Goal: Check status: Check status

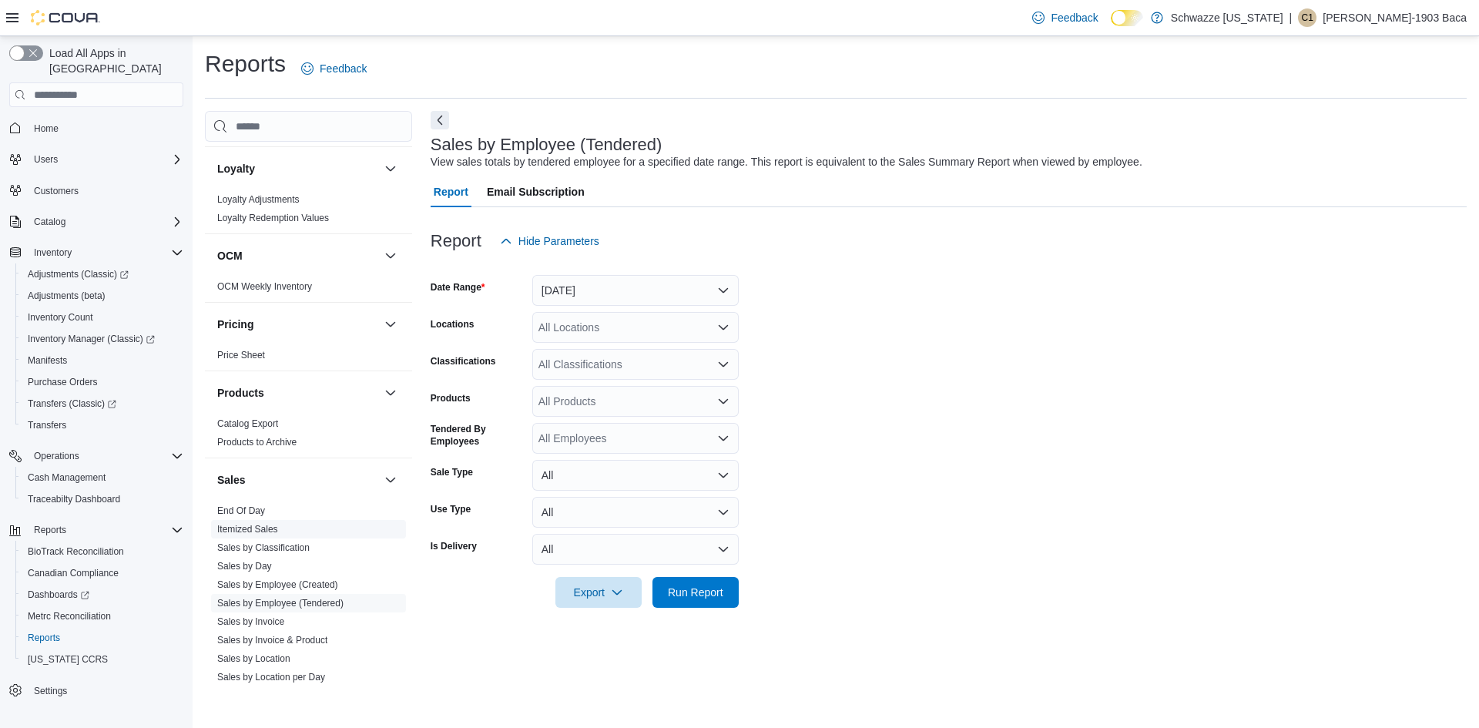
scroll to position [771, 0]
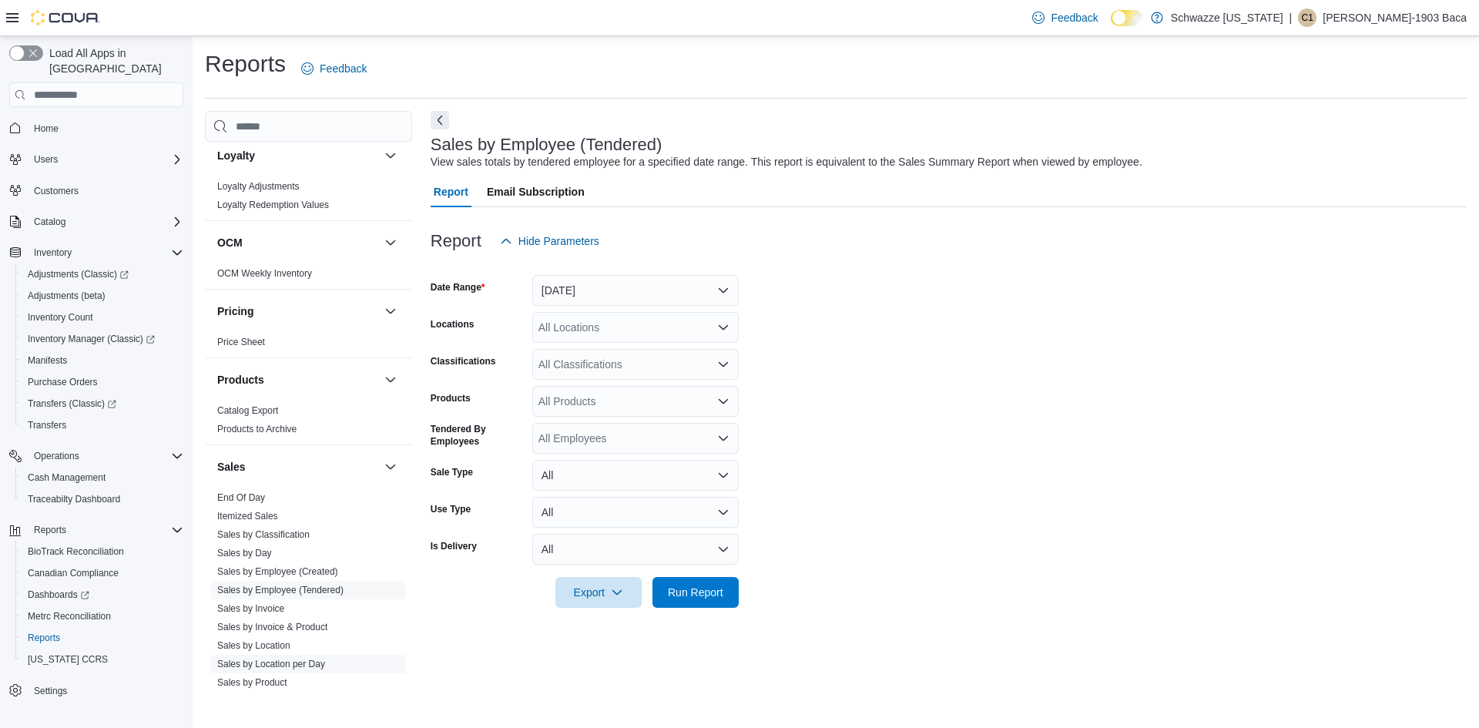
click at [263, 661] on link "Sales by Location per Day" at bounding box center [271, 664] width 108 height 11
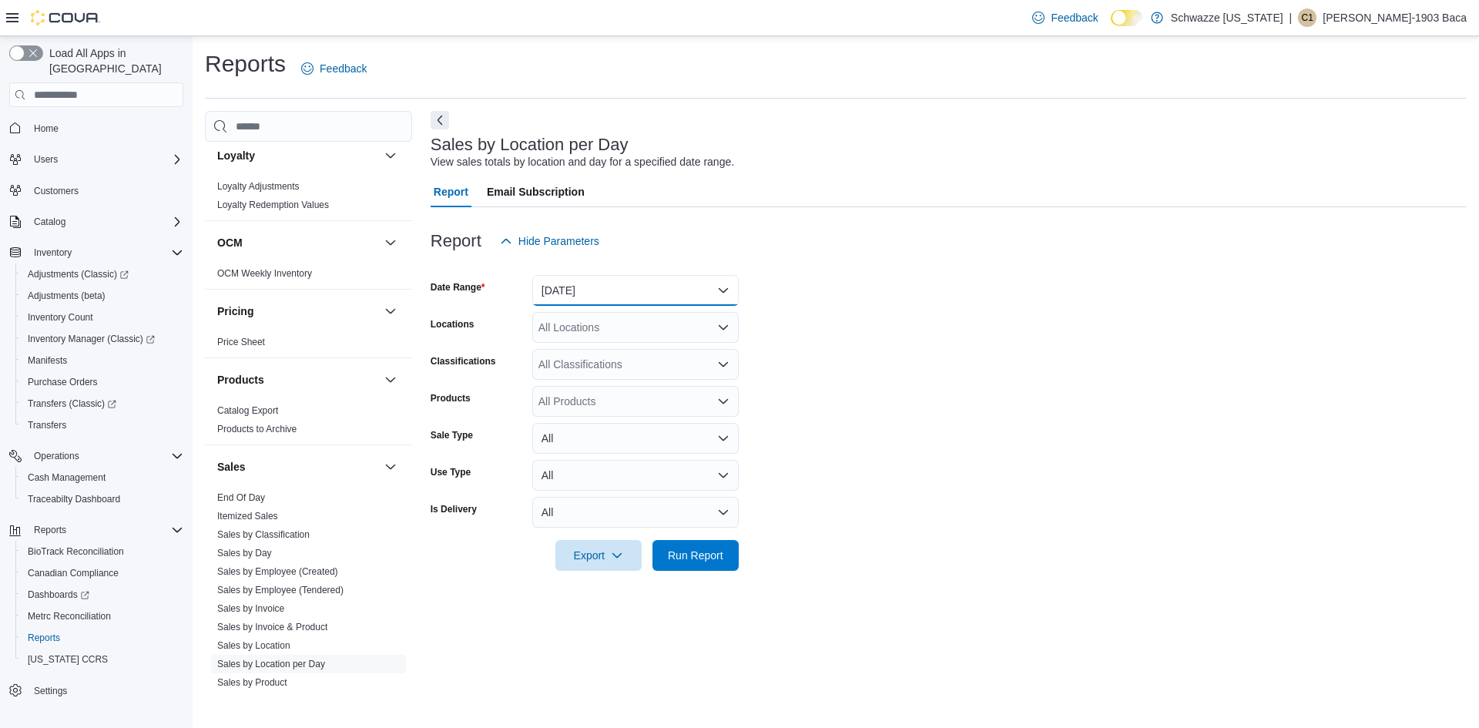
click at [598, 290] on button "[DATE]" at bounding box center [635, 290] width 207 height 31
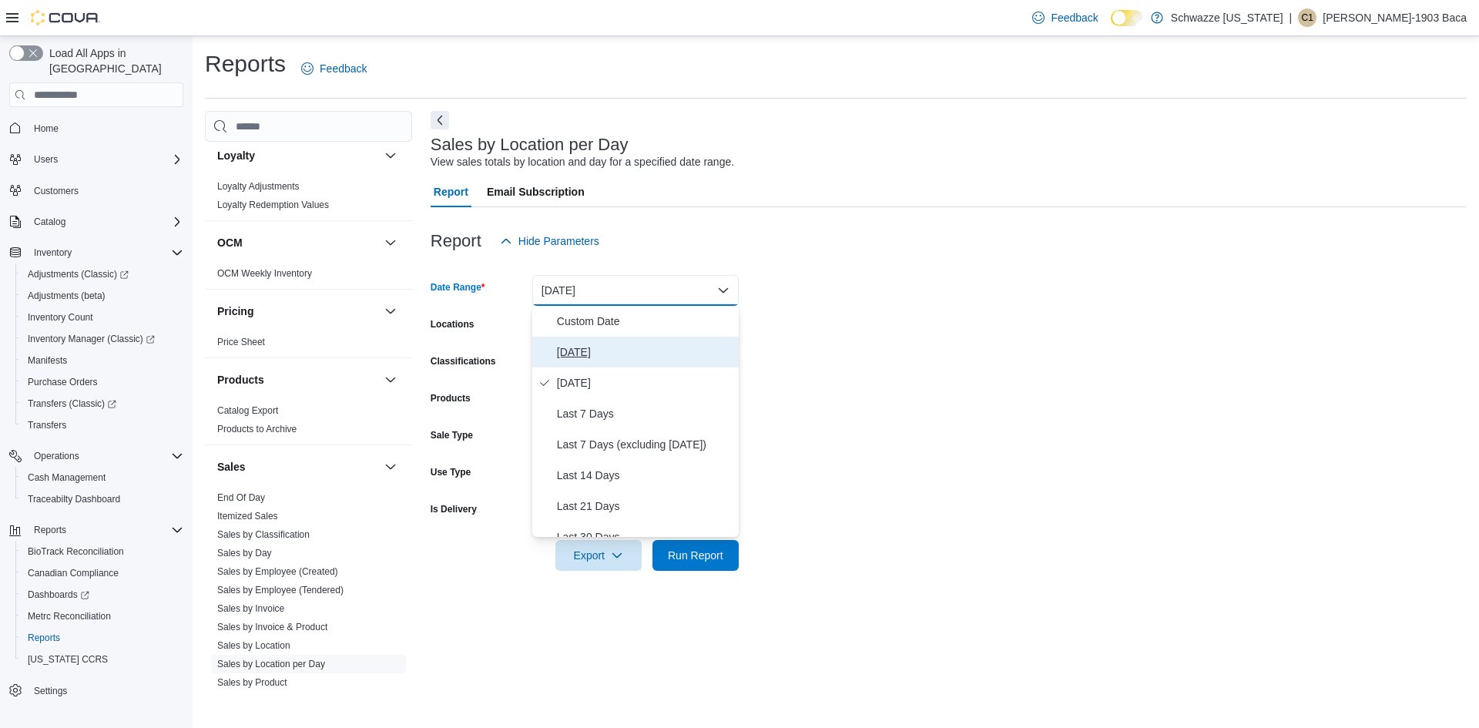
click at [575, 352] on span "[DATE]" at bounding box center [645, 352] width 176 height 18
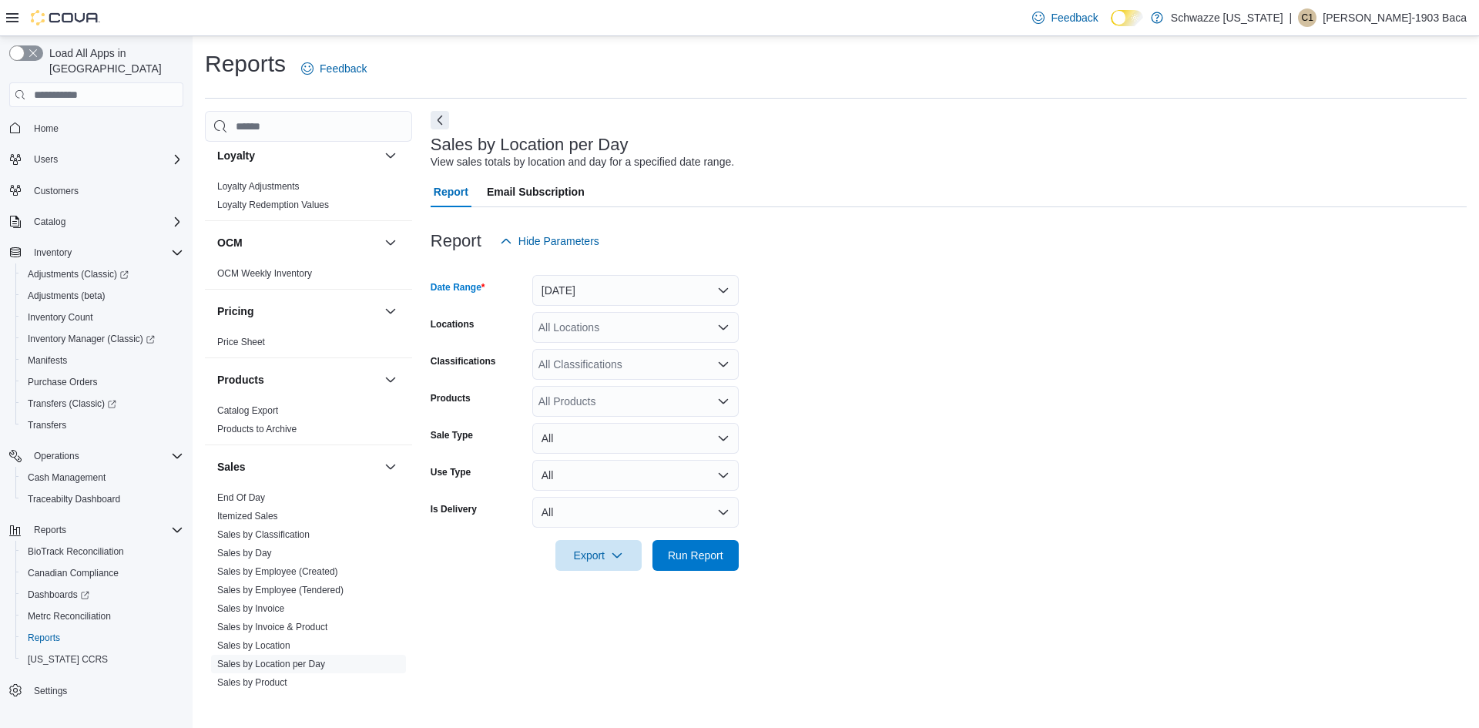
click at [572, 325] on div "All Locations" at bounding box center [635, 327] width 207 height 31
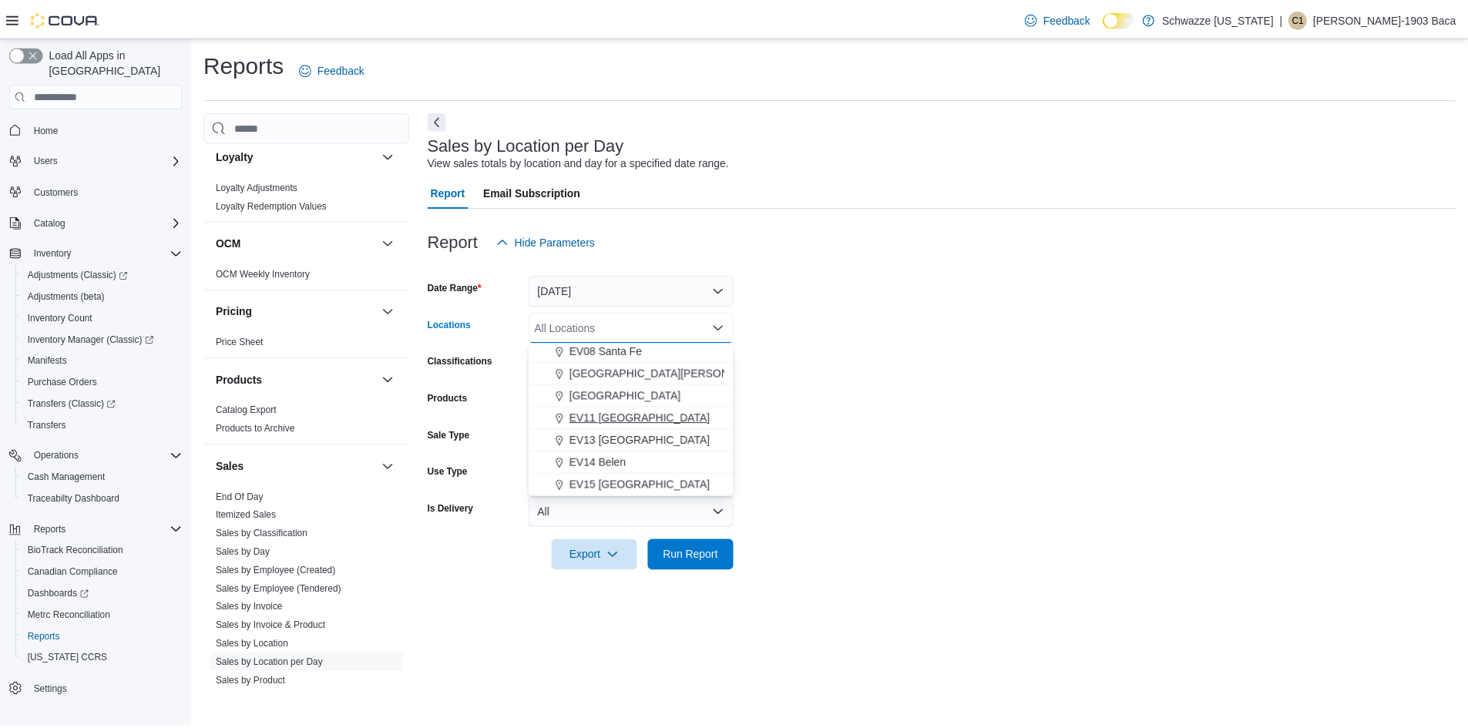
scroll to position [231, 0]
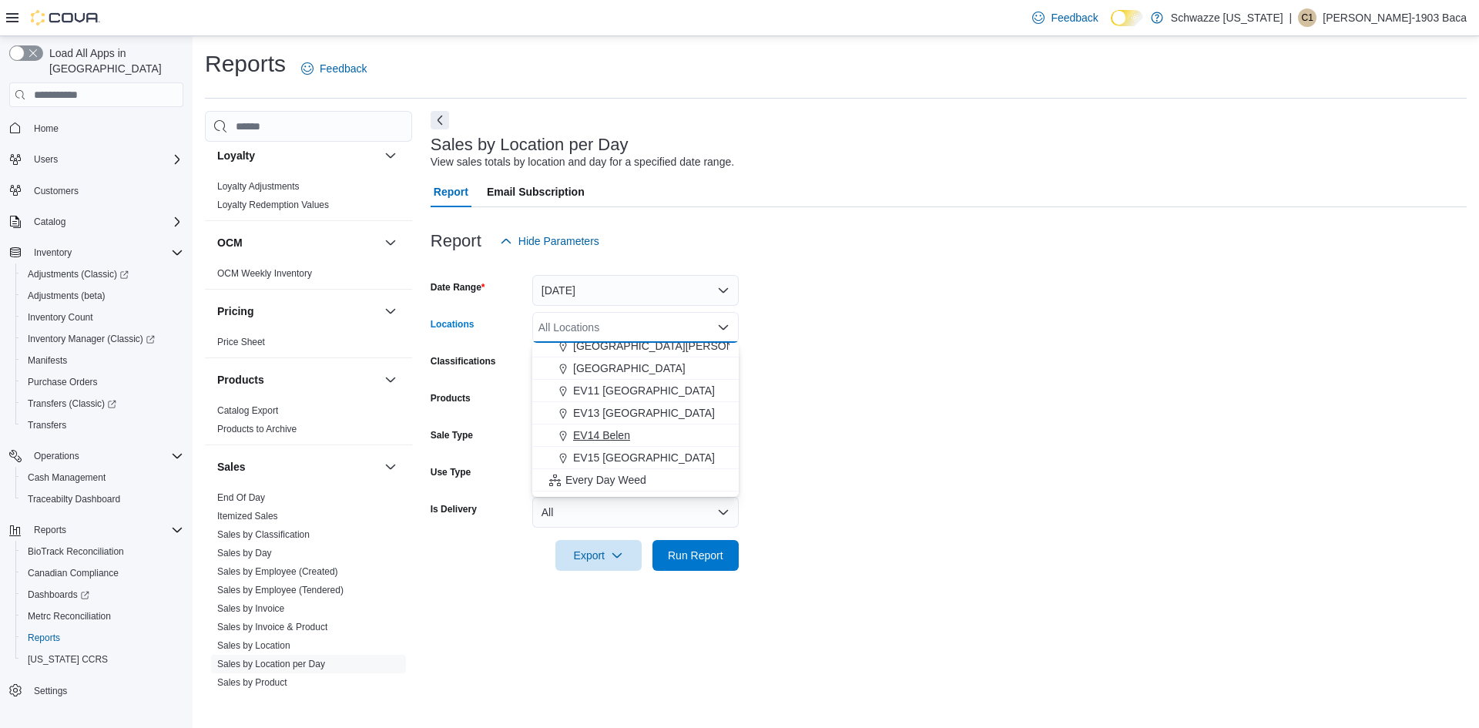
click at [616, 437] on span "EV14 Belen" at bounding box center [601, 435] width 57 height 15
click at [814, 350] on form "Date Range [DATE] Locations EV14 [GEOGRAPHIC_DATA] Combo box. Selected. EV14 Be…" at bounding box center [949, 414] width 1036 height 314
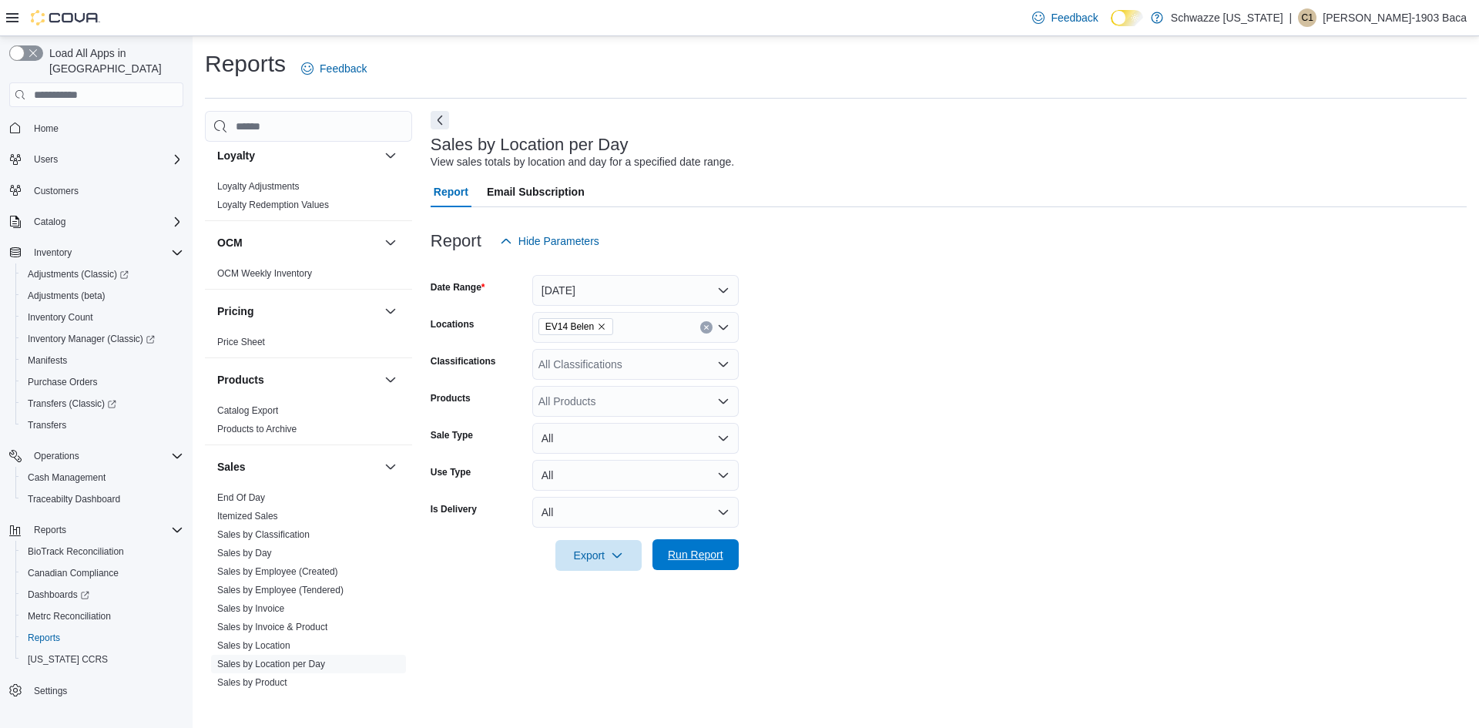
click at [683, 551] on span "Run Report" at bounding box center [695, 554] width 55 height 15
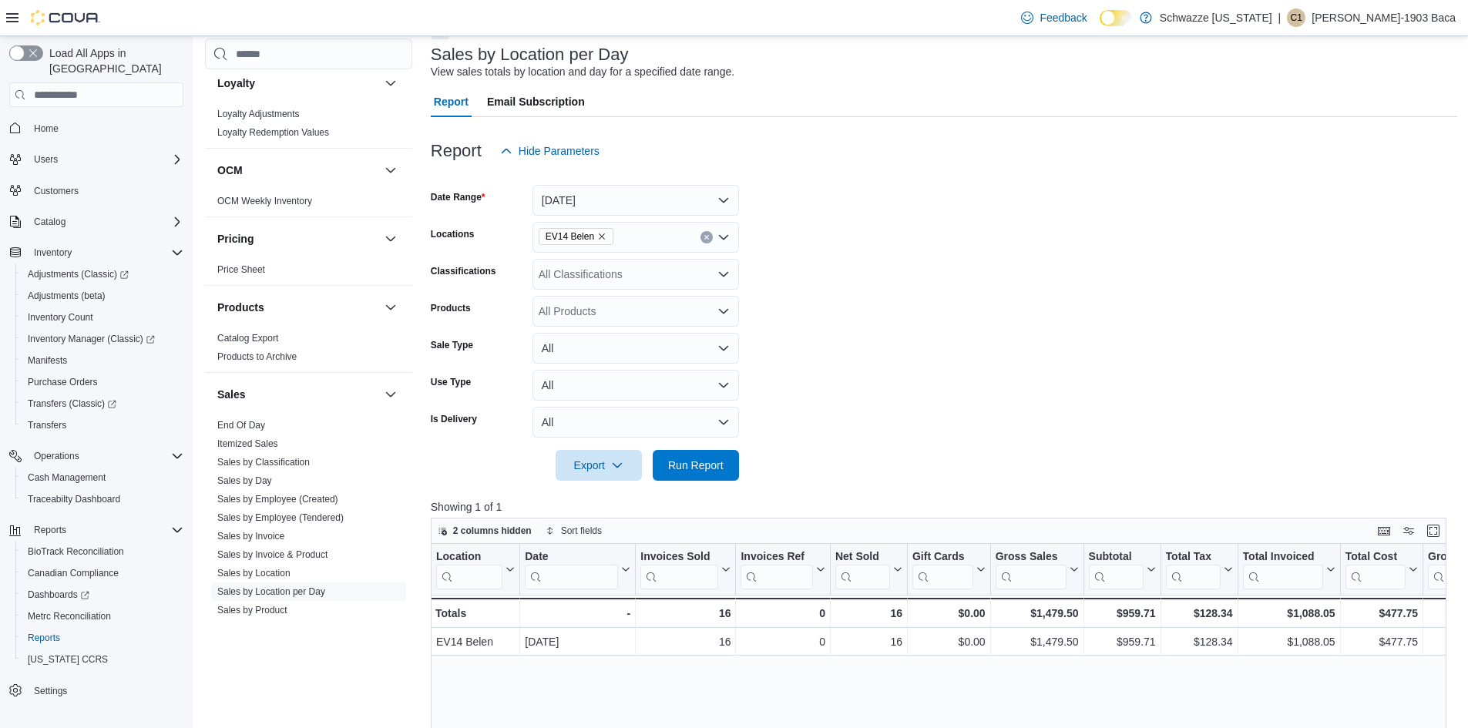
scroll to position [231, 0]
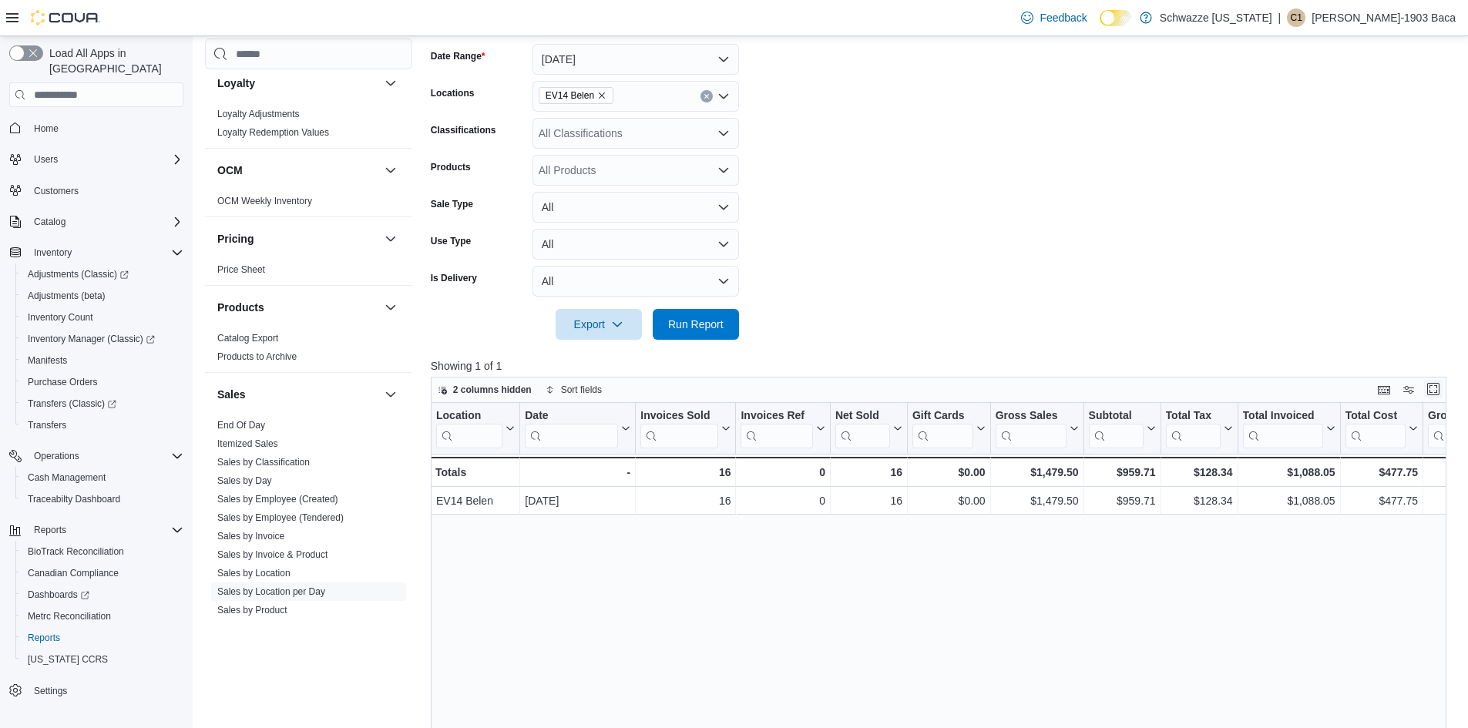
click at [1442, 389] on button "Enter fullscreen" at bounding box center [1433, 389] width 18 height 18
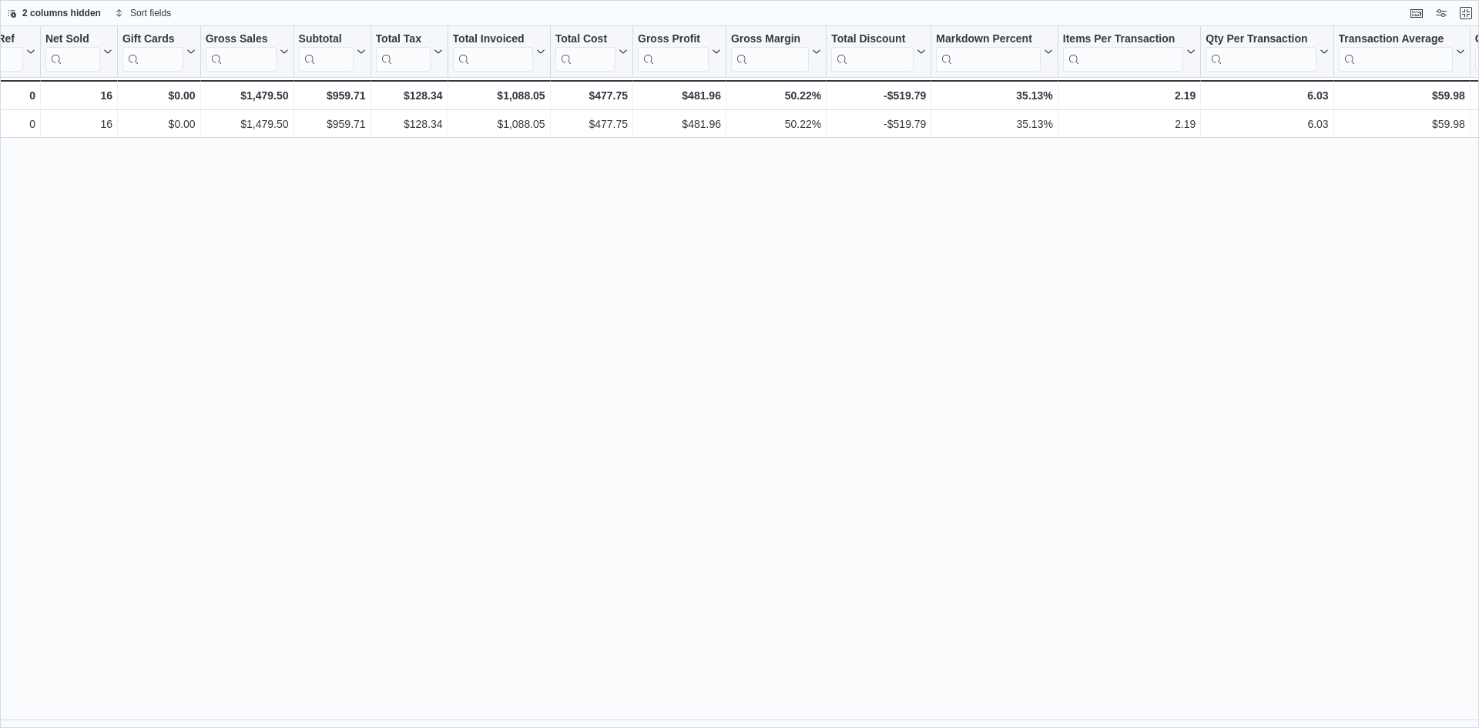
scroll to position [0, 370]
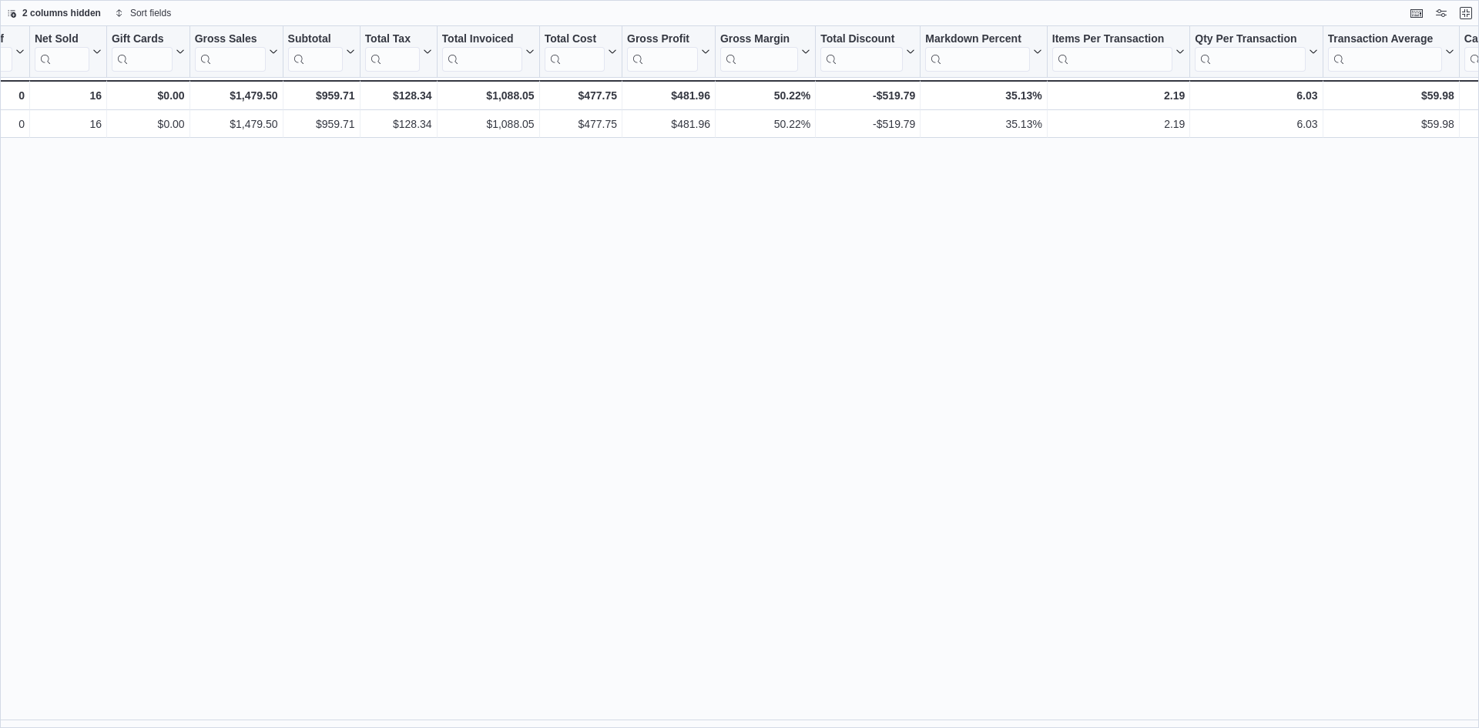
click at [1470, 156] on div "Location Click to view column header actions Date Click to view column header a…" at bounding box center [739, 377] width 1479 height 702
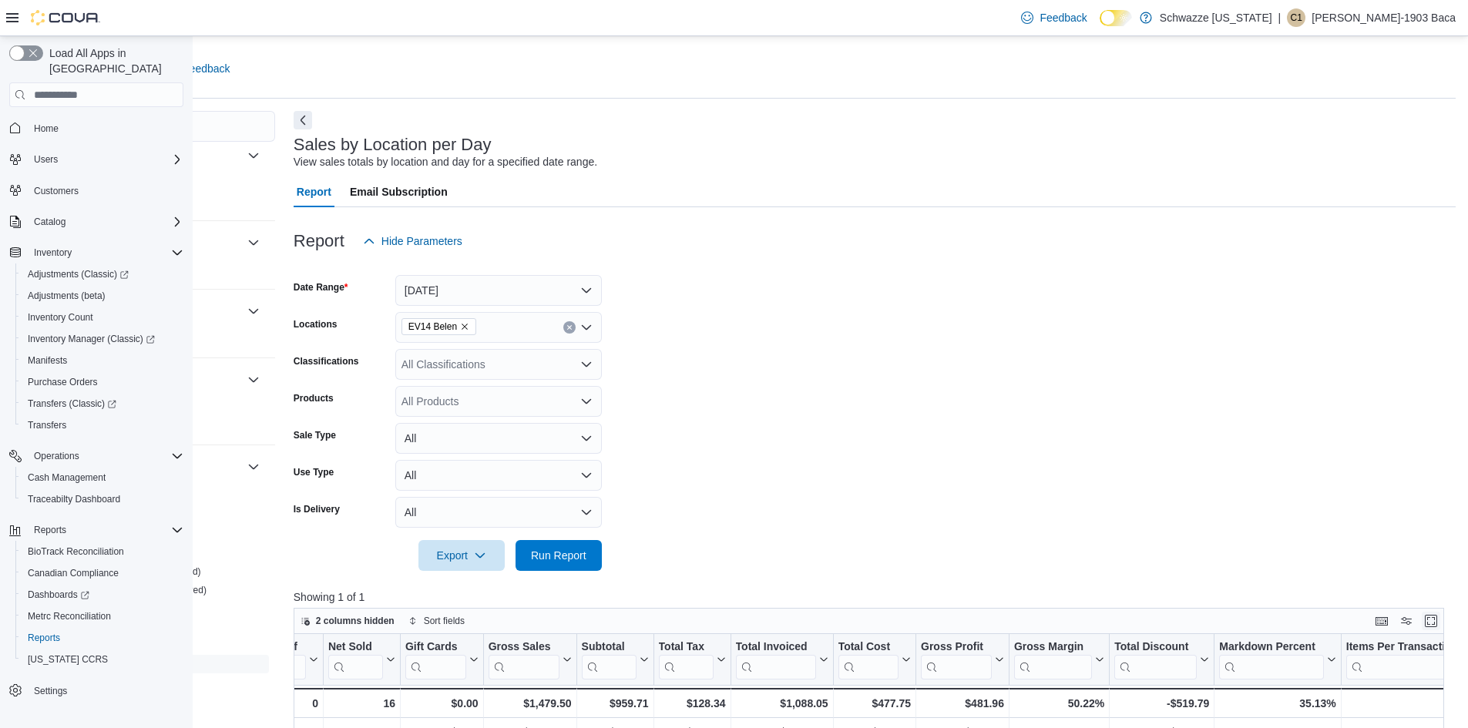
scroll to position [0, 12]
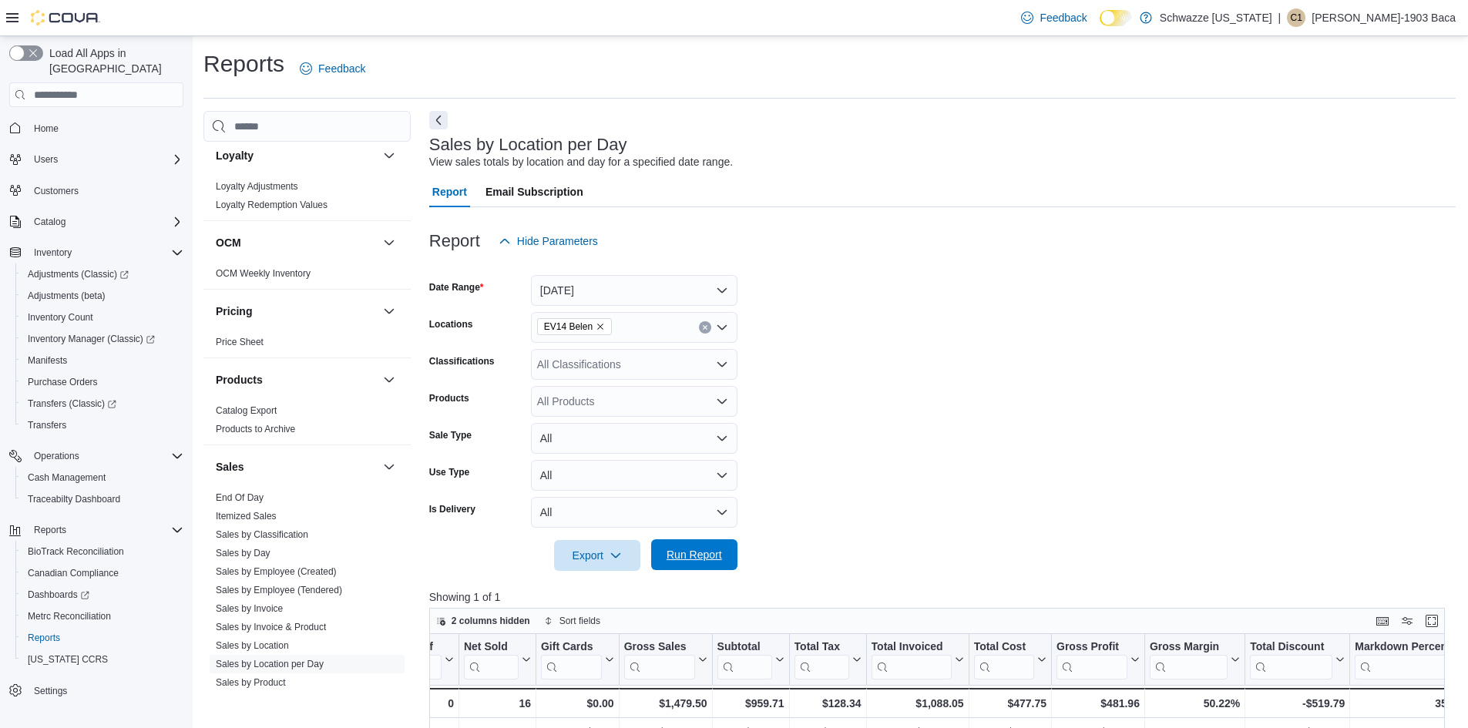
click at [673, 559] on span "Run Report" at bounding box center [694, 554] width 55 height 15
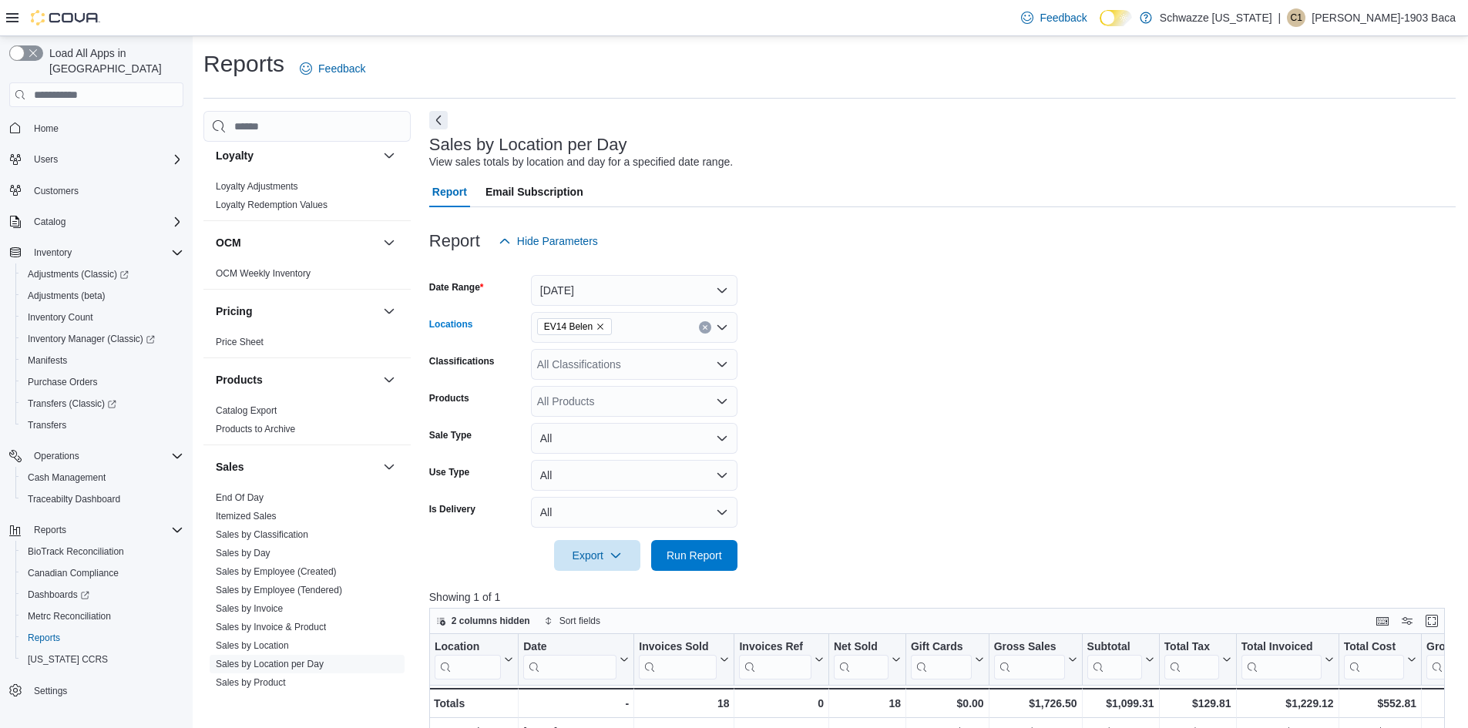
click at [596, 326] on icon "Remove EV14 Belen from selection in this group" at bounding box center [600, 326] width 9 height 9
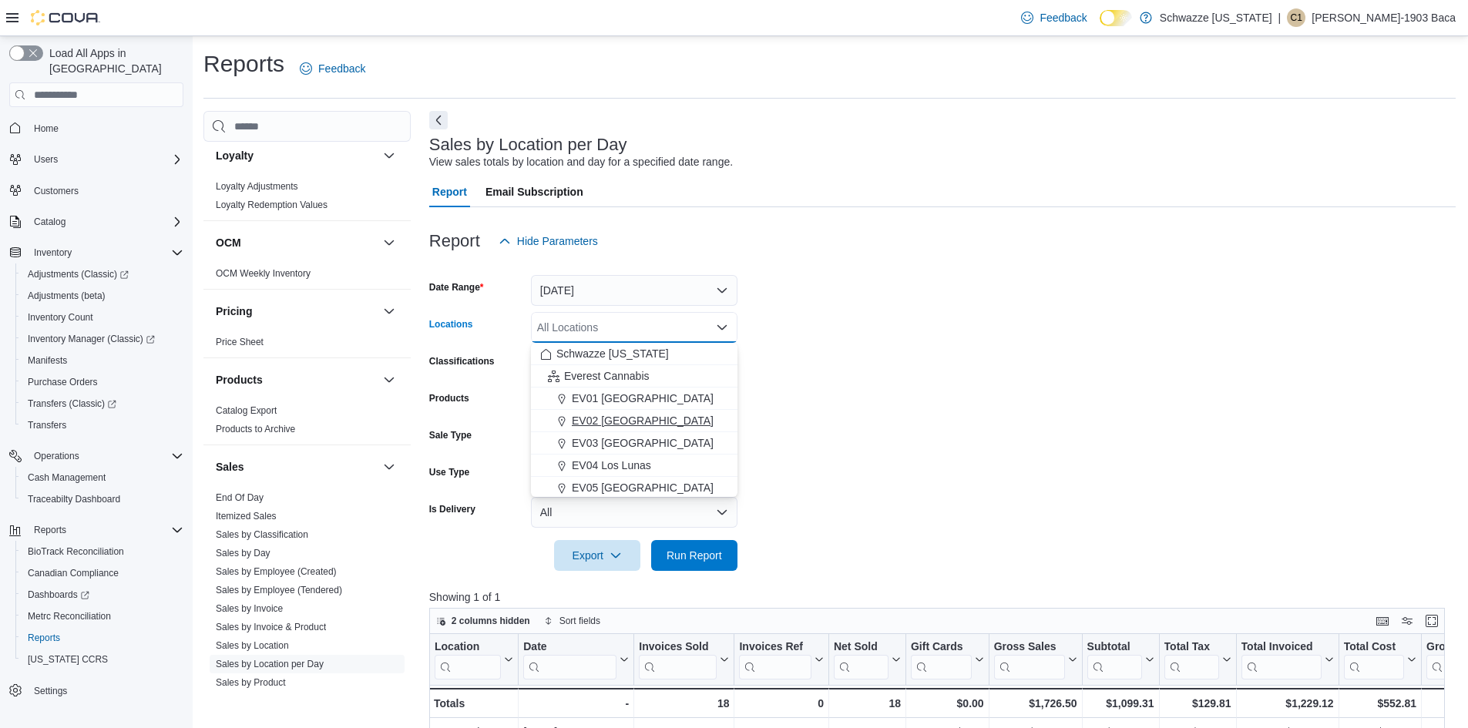
scroll to position [154, 0]
drag, startPoint x: 862, startPoint y: 327, endPoint x: 846, endPoint y: 340, distance: 20.3
click at [862, 327] on form "Date Range [DATE] Locations All Locations Combo box. Selected. Combo box input.…" at bounding box center [942, 414] width 1026 height 314
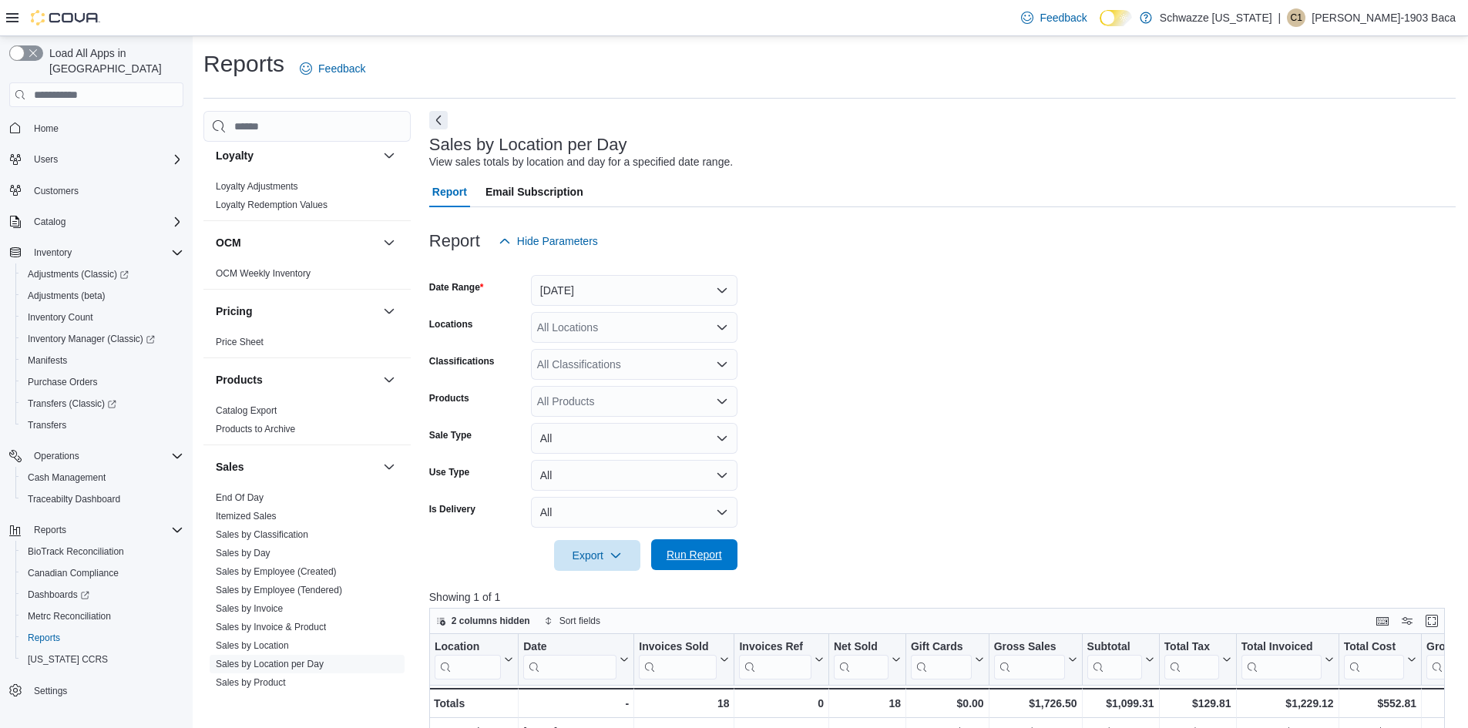
click at [695, 549] on span "Run Report" at bounding box center [694, 554] width 55 height 15
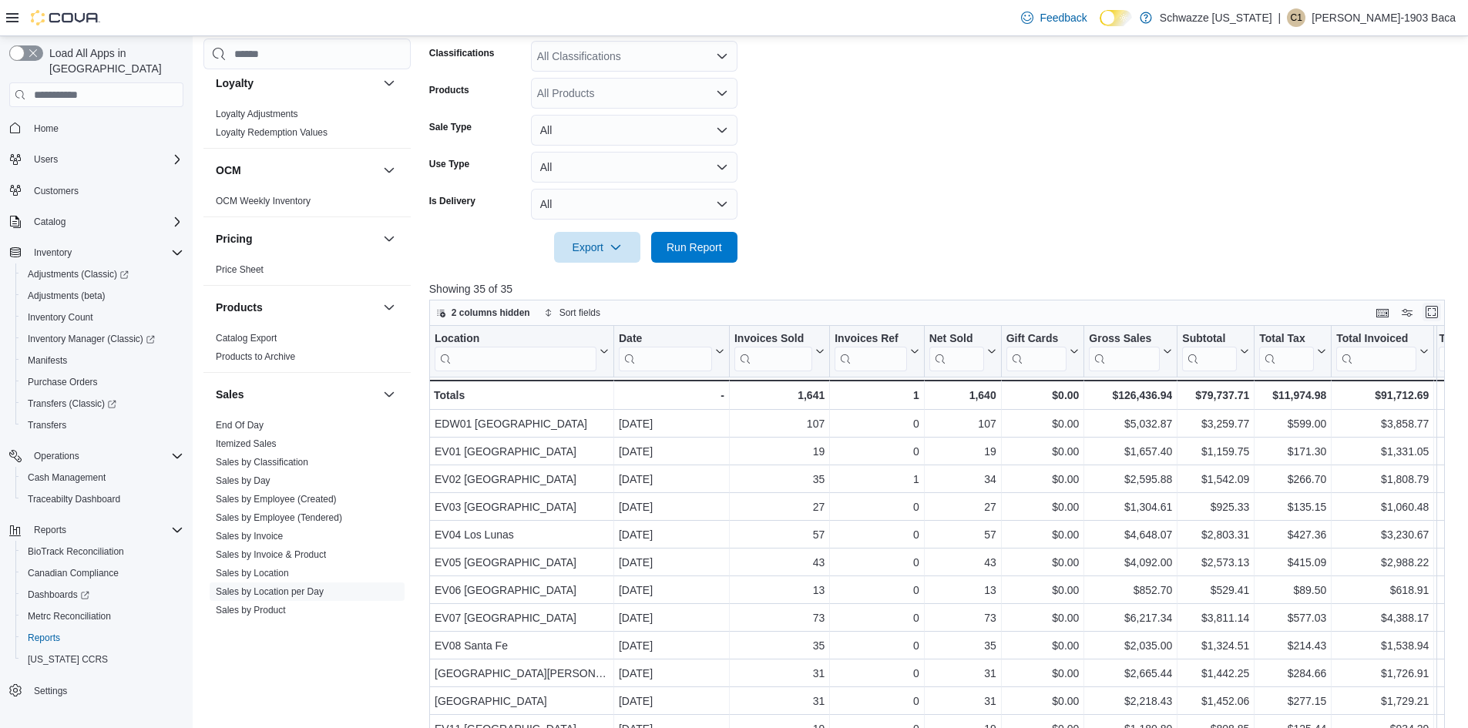
click at [1431, 314] on button "Enter fullscreen" at bounding box center [1431, 312] width 18 height 18
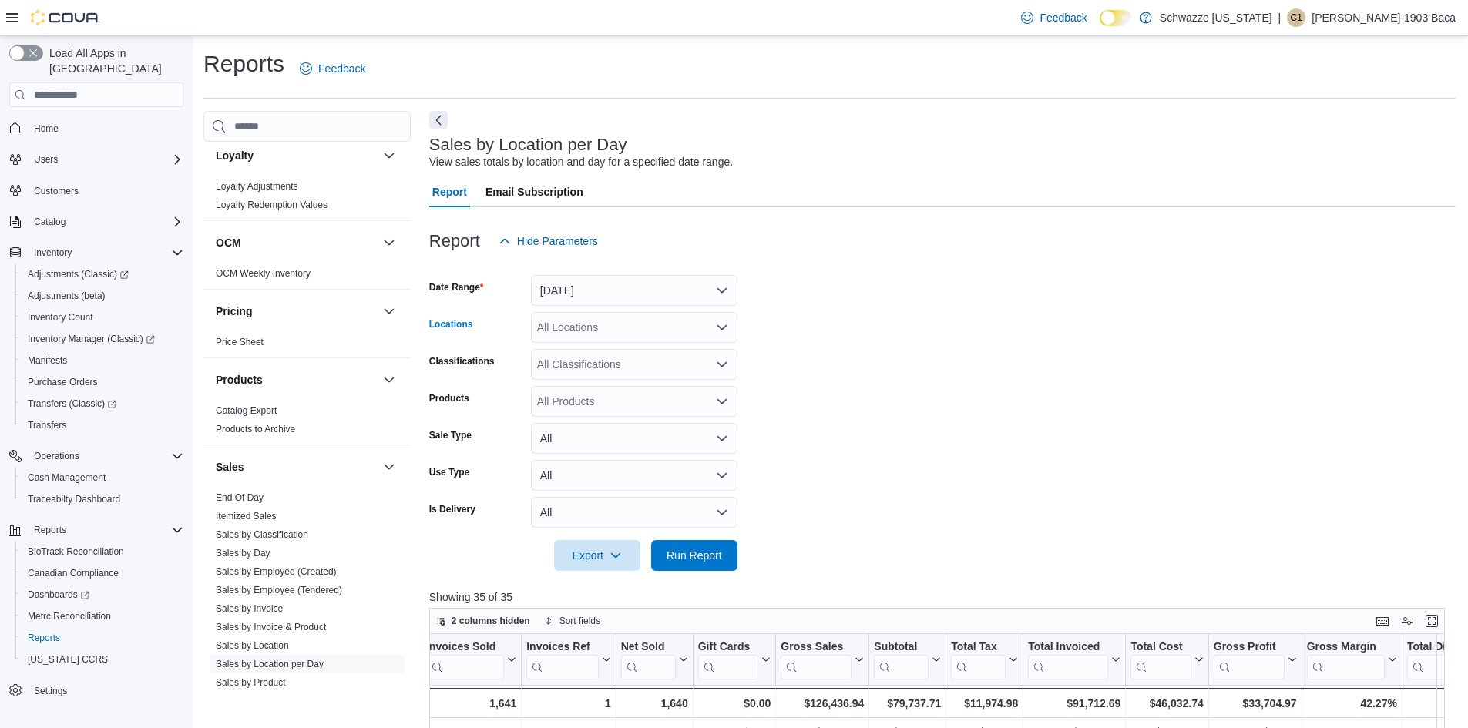
scroll to position [0, 12]
click at [510, 328] on div "Locations All Locations" at bounding box center [583, 327] width 308 height 31
click at [559, 329] on div "All Locations" at bounding box center [634, 327] width 207 height 31
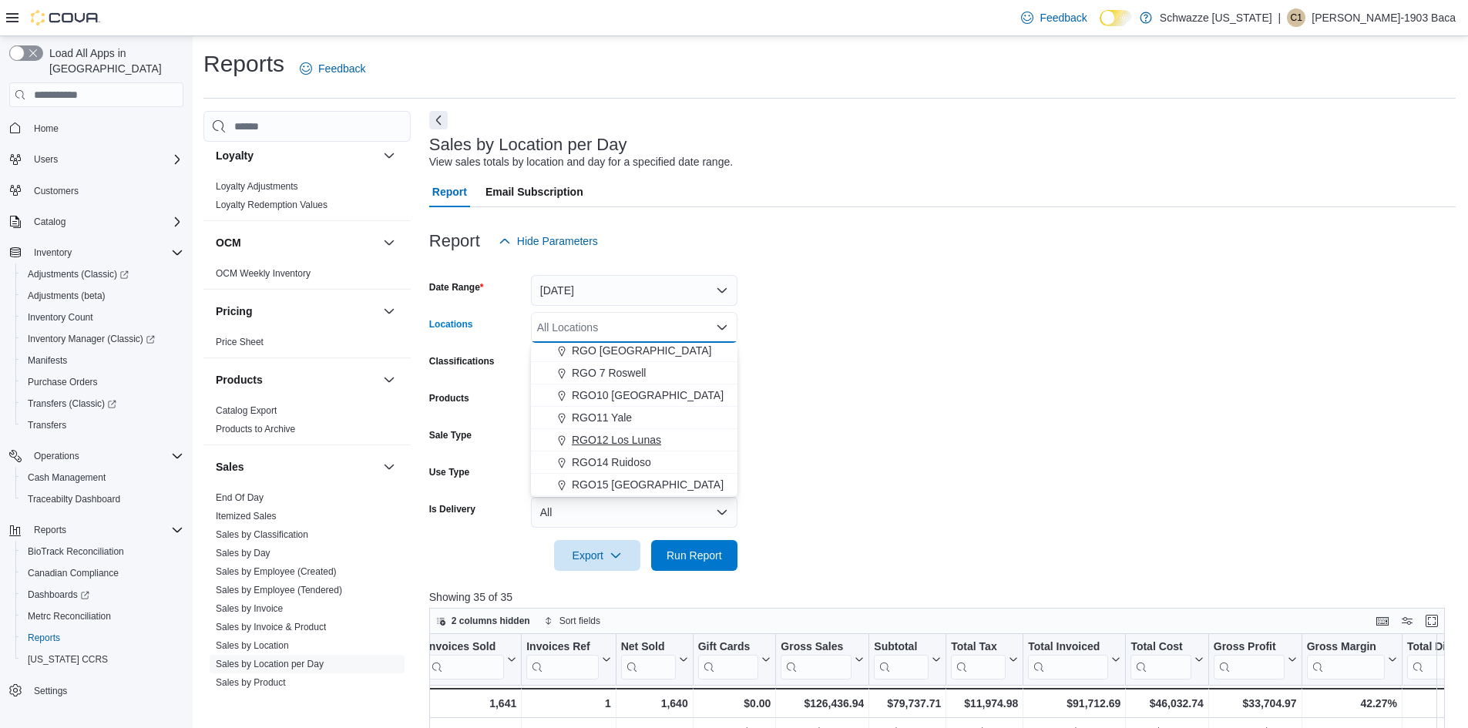
click at [612, 443] on span "RGO12 Los Lunas" at bounding box center [616, 439] width 89 height 15
click at [697, 550] on span "Run Report" at bounding box center [694, 554] width 55 height 15
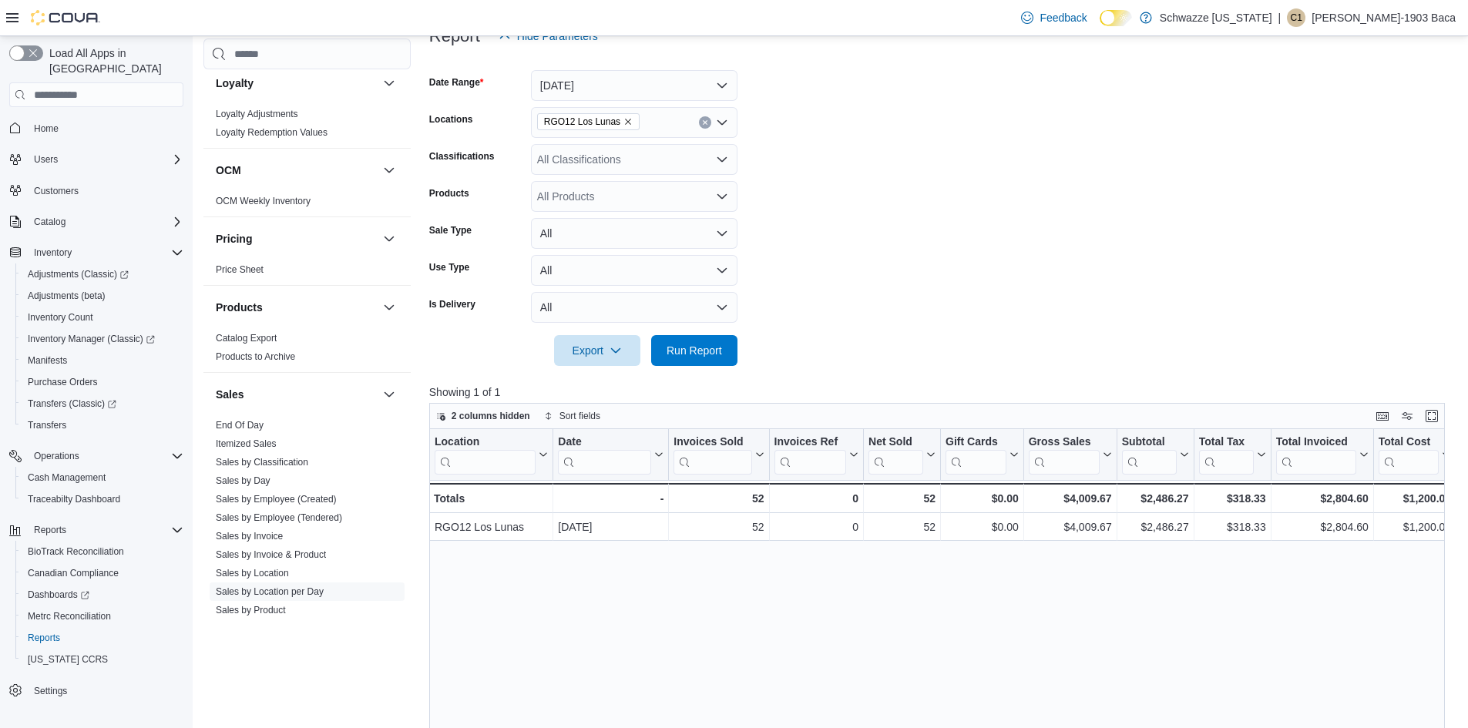
scroll to position [231, 12]
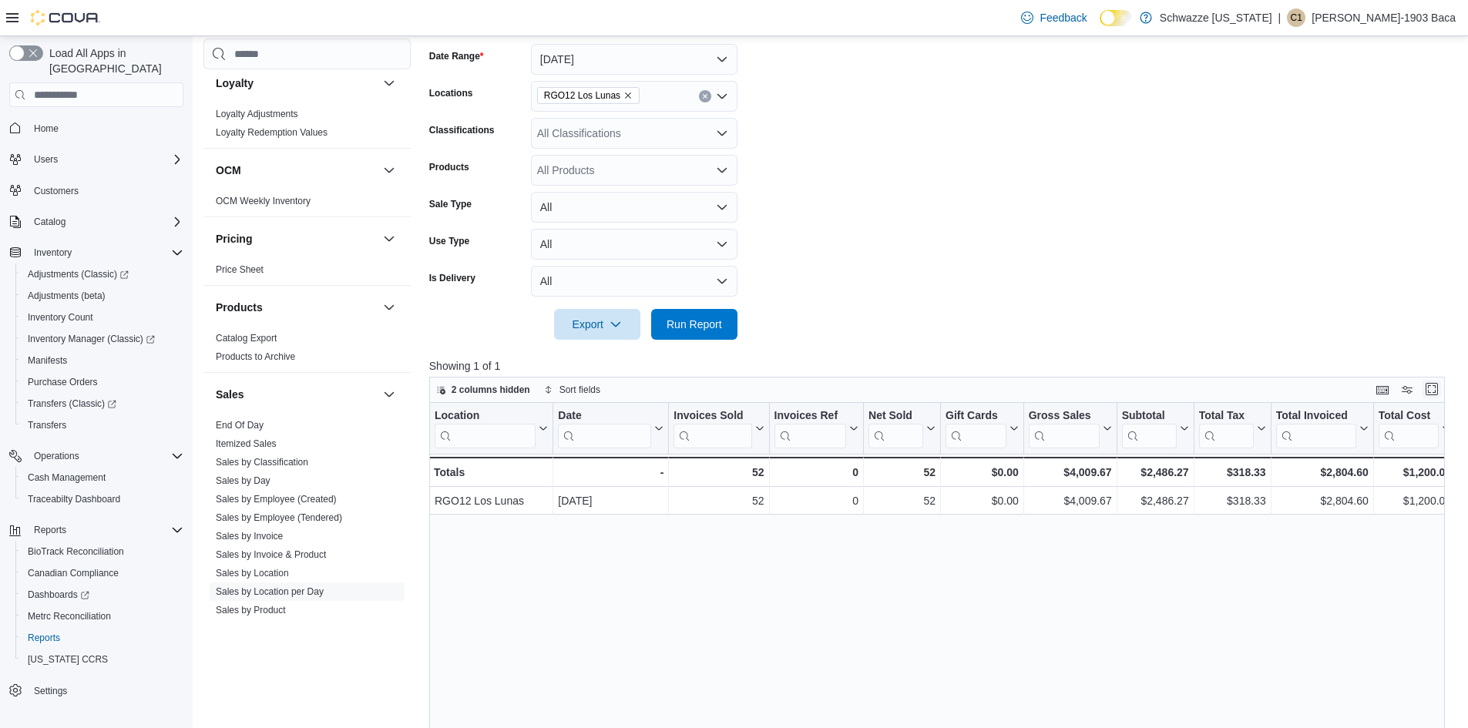
click at [1439, 388] on button "Enter fullscreen" at bounding box center [1431, 389] width 18 height 18
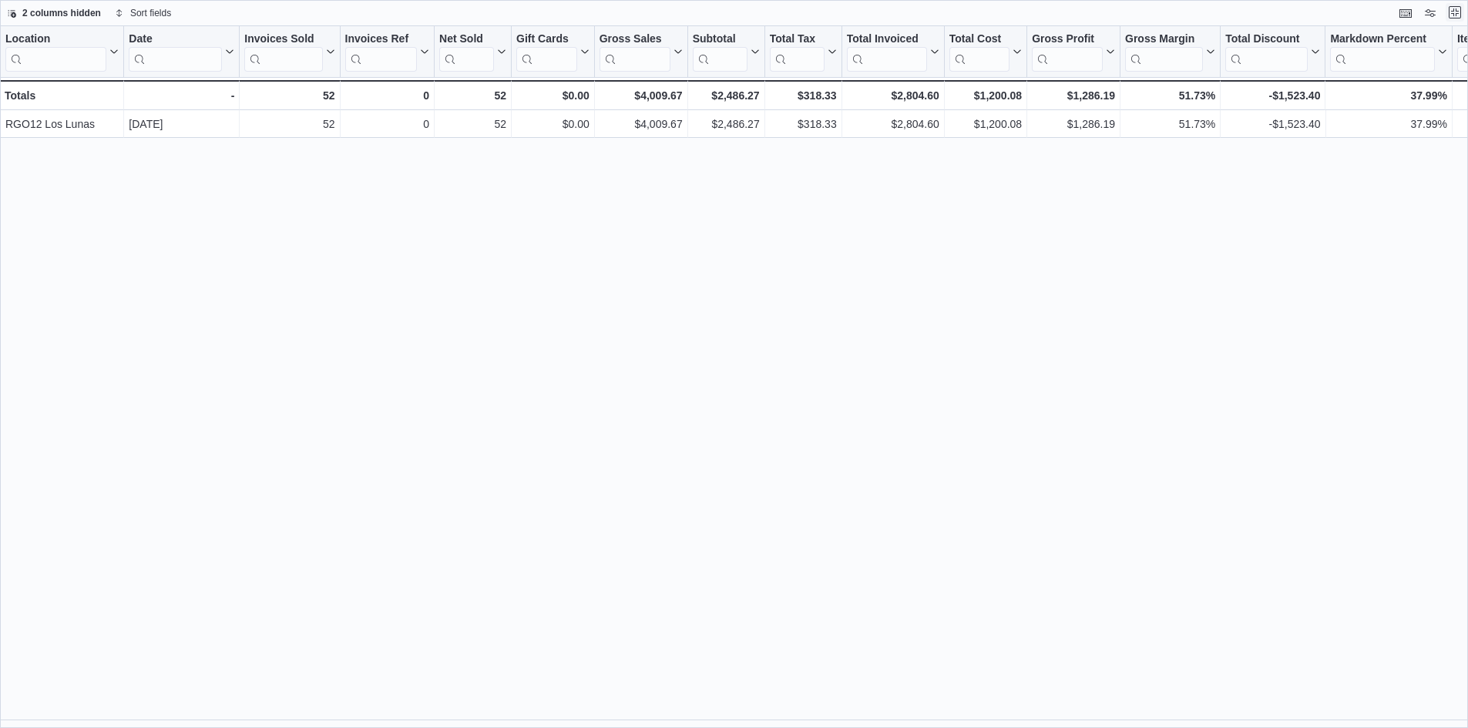
scroll to position [0, 0]
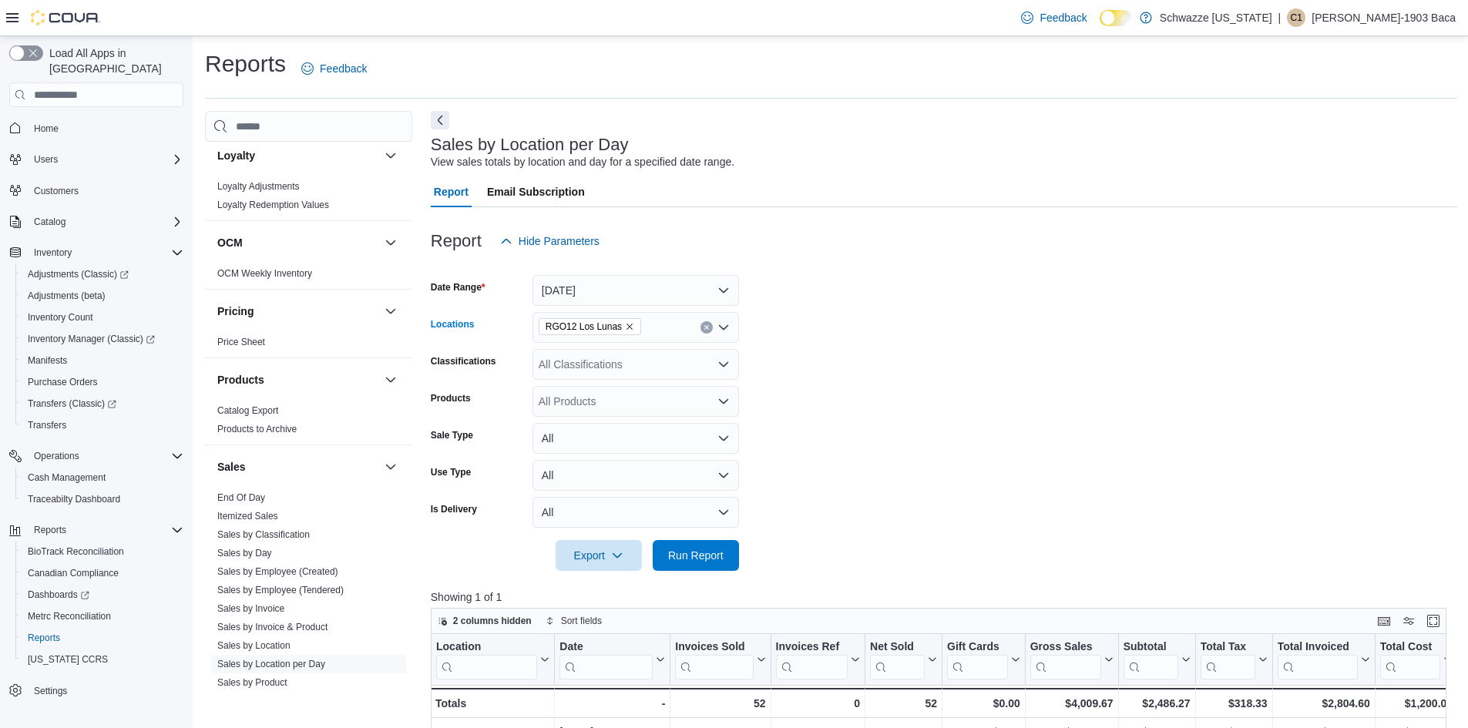
click at [626, 327] on icon "Remove RGO12 Los Lunas from selection in this group" at bounding box center [629, 326] width 9 height 9
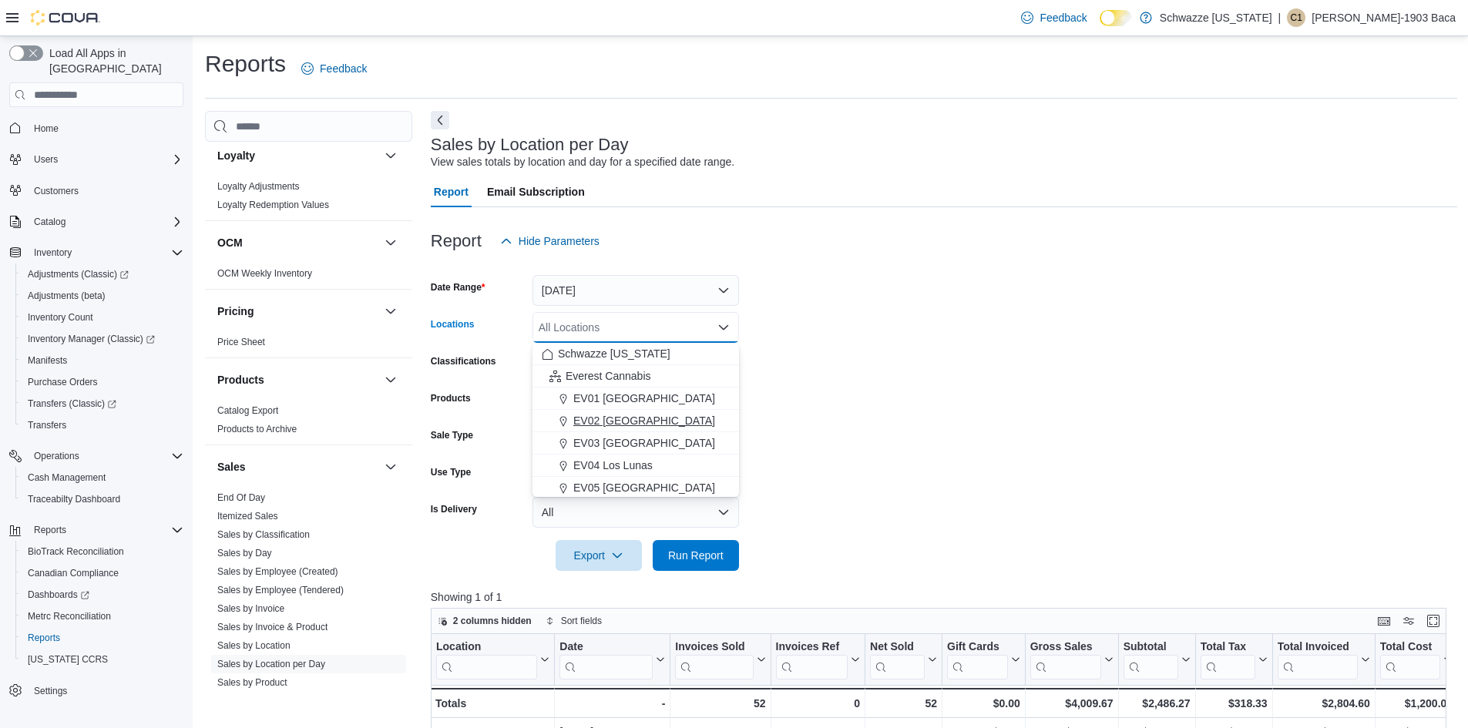
scroll to position [77, 0]
click at [610, 390] on span "EV04 Los Lunas" at bounding box center [612, 388] width 79 height 15
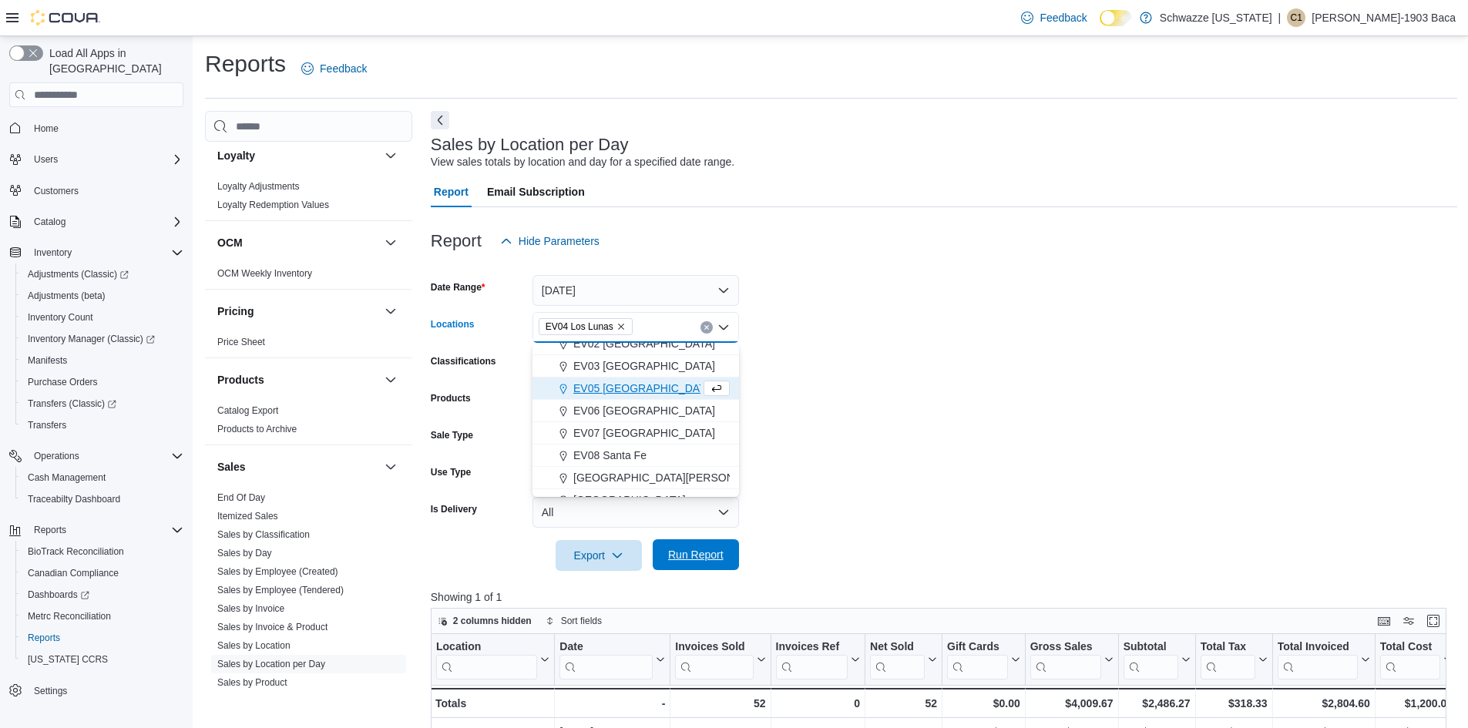
click at [700, 558] on span "Run Report" at bounding box center [695, 554] width 55 height 15
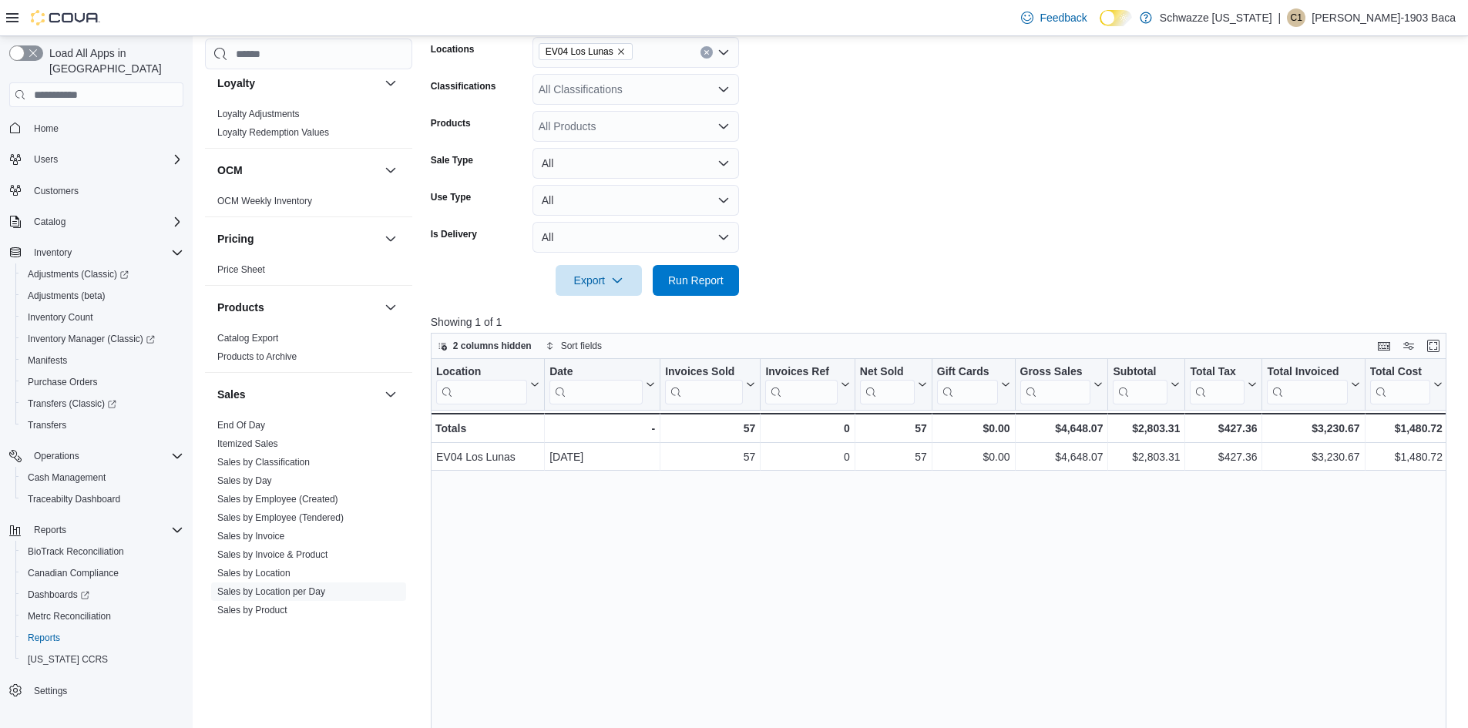
scroll to position [308, 0]
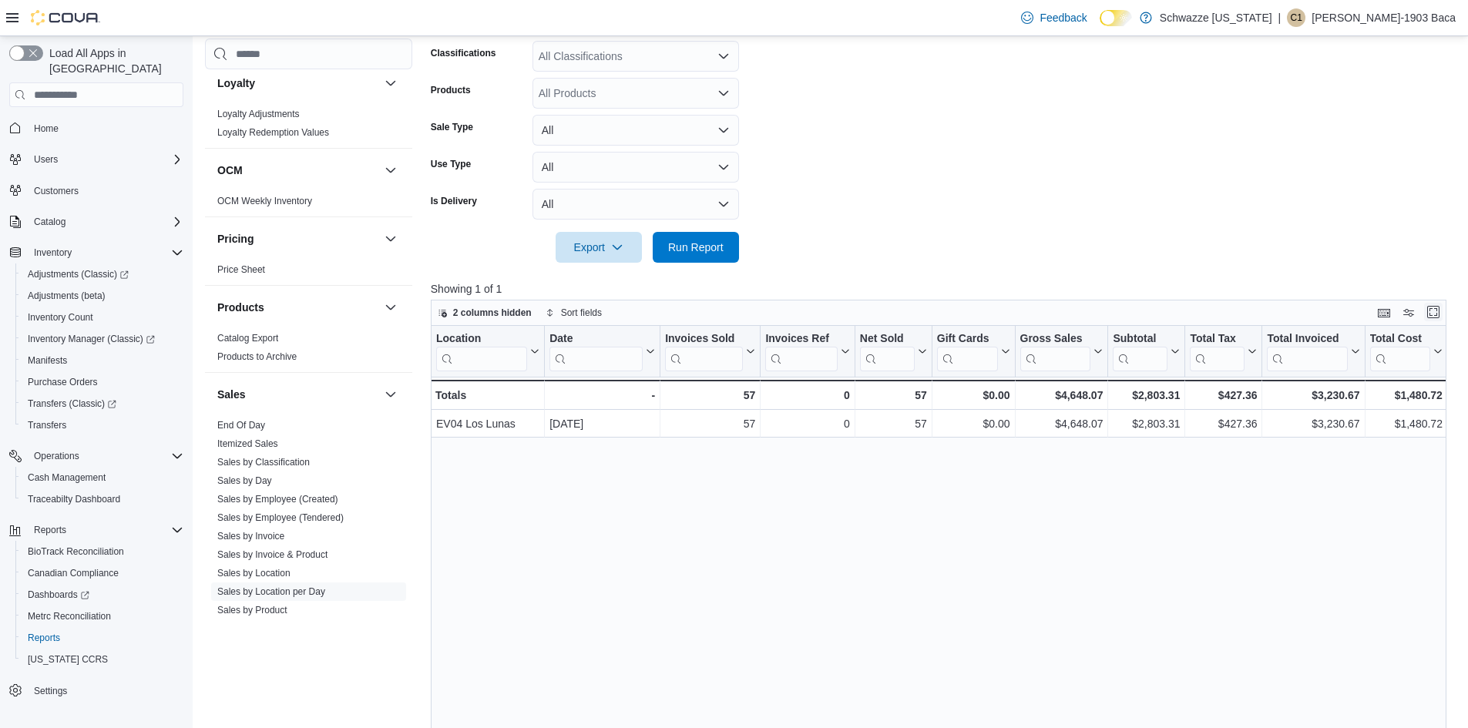
click at [1442, 314] on button "Enter fullscreen" at bounding box center [1433, 312] width 18 height 18
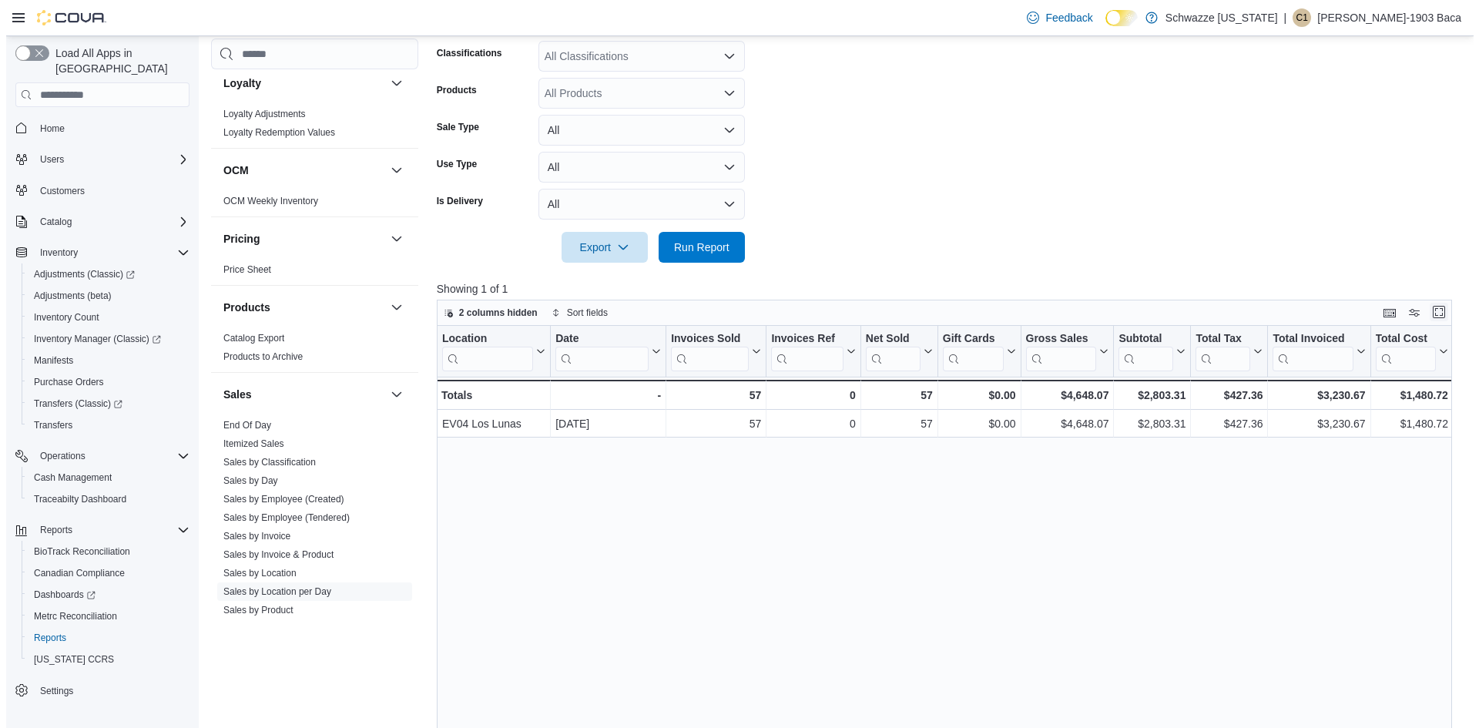
scroll to position [0, 0]
